Goal: Information Seeking & Learning: Learn about a topic

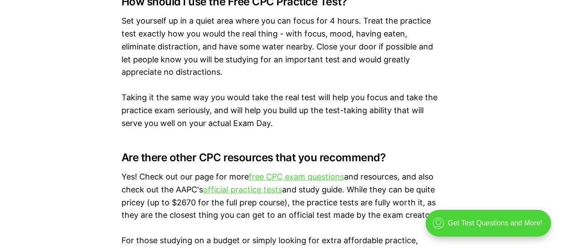
scroll to position [1425, 0]
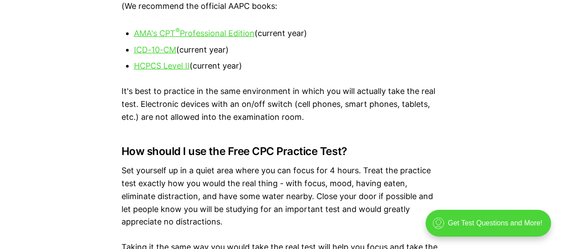
scroll to position [1215, 0]
